Goal: Transaction & Acquisition: Subscribe to service/newsletter

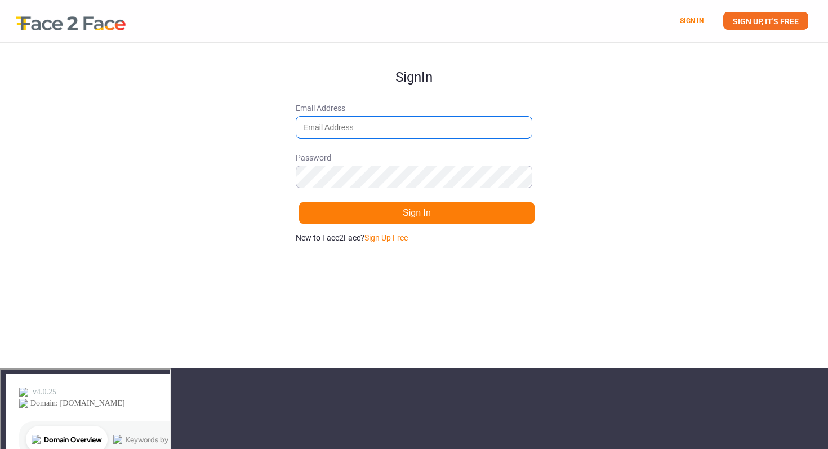
click at [341, 117] on input "Email Address" at bounding box center [414, 127] width 236 height 23
type input "[EMAIL_ADDRESS][DOMAIN_NAME]"
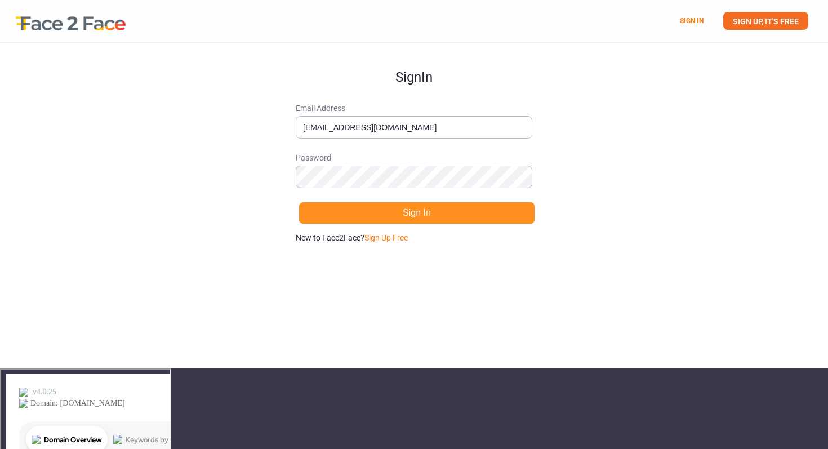
click at [343, 221] on button "Sign In" at bounding box center [416, 213] width 236 height 23
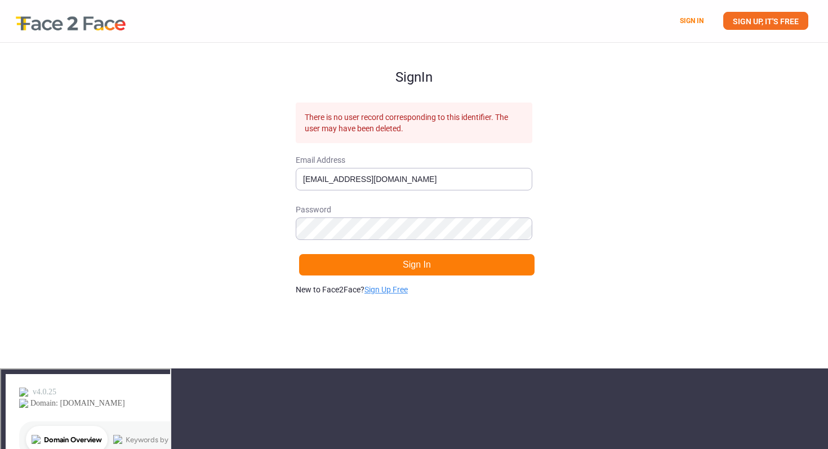
click at [387, 286] on link "Sign Up Free" at bounding box center [385, 289] width 43 height 9
click at [394, 291] on link "Sign in." at bounding box center [398, 289] width 25 height 9
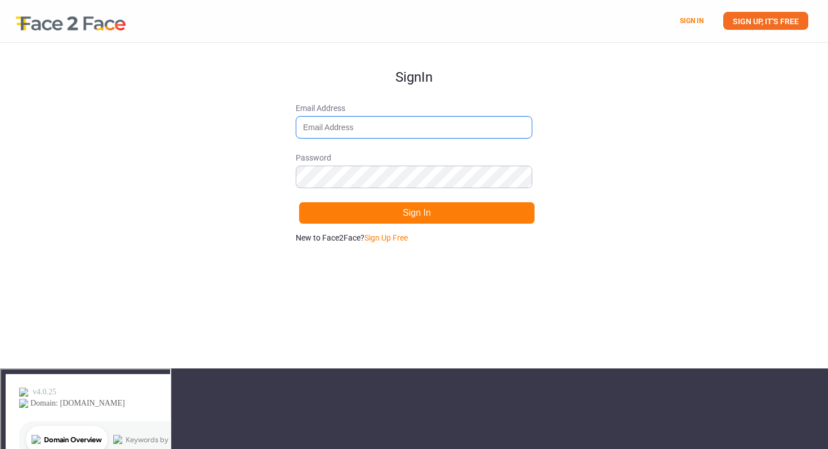
click at [309, 125] on input "Email Address" at bounding box center [414, 127] width 236 height 23
click at [386, 241] on link "Sign Up Free" at bounding box center [385, 237] width 43 height 9
click at [343, 133] on input "Email Address" at bounding box center [414, 127] width 236 height 23
type input "S"
type input "[EMAIL_ADDRESS][DOMAIN_NAME]"
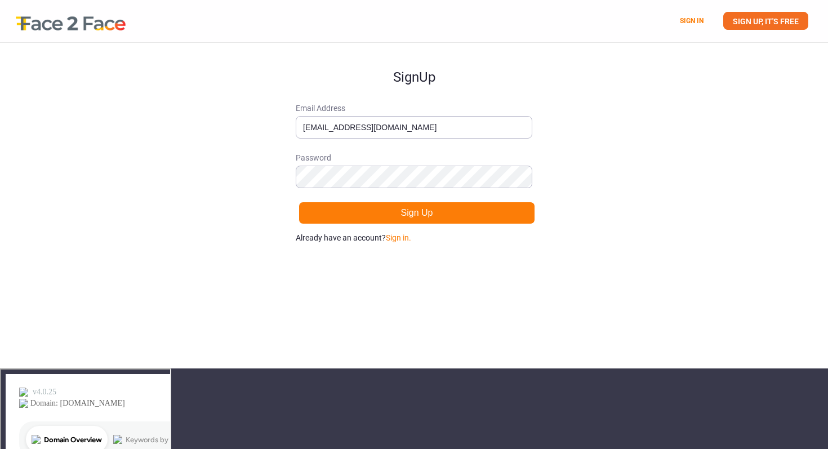
click at [337, 189] on form "Sign Up Email Address [EMAIL_ADDRESS][DOMAIN_NAME] Password Sign Up Already hav…" at bounding box center [414, 143] width 236 height 200
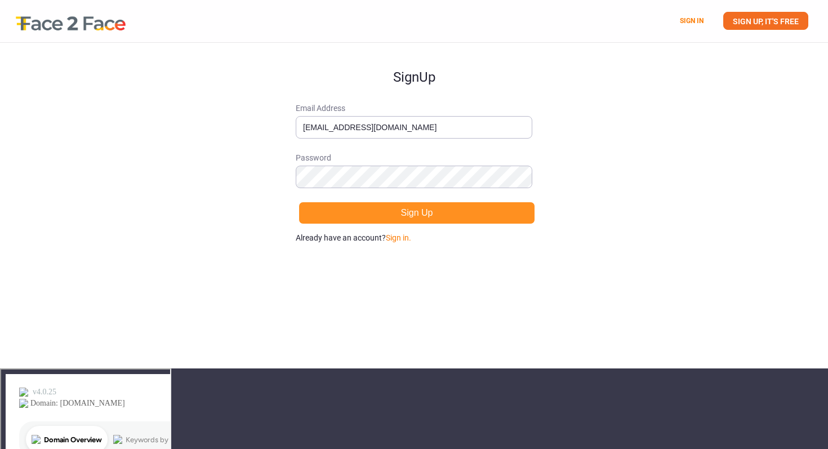
click at [354, 209] on button "Sign Up" at bounding box center [416, 213] width 236 height 23
